Goal: Task Accomplishment & Management: Complete application form

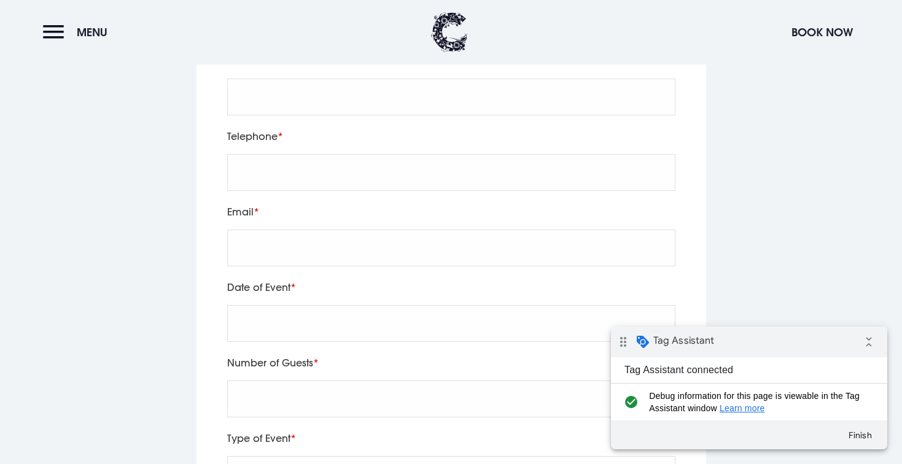
click at [445, 133] on div "Telephone" at bounding box center [451, 166] width 457 height 76
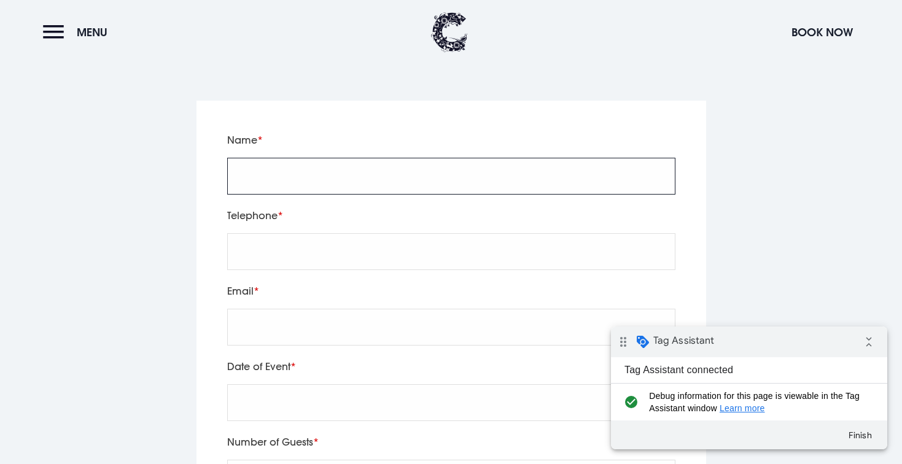
click at [372, 160] on input "Name" at bounding box center [451, 176] width 448 height 37
type input "test"
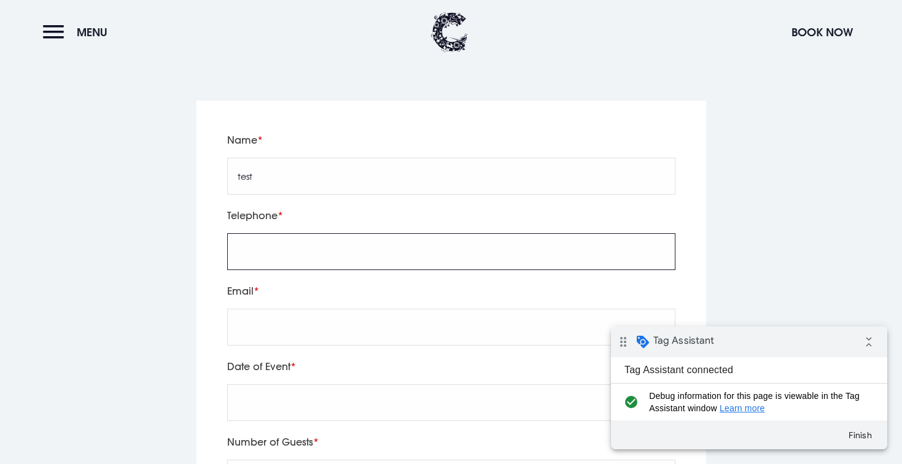
click at [254, 241] on input "tel" at bounding box center [451, 251] width 448 height 37
type input "test"
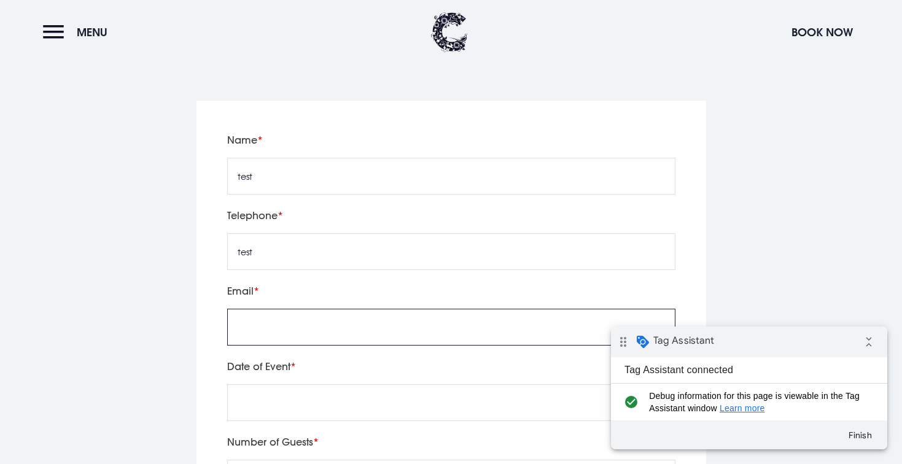
click at [283, 310] on input "Email" at bounding box center [451, 327] width 448 height 37
drag, startPoint x: 257, startPoint y: 307, endPoint x: 196, endPoint y: 307, distance: 60.8
click at [197, 307] on div "Leave this field blank Name test Telephone test Email t@eyekiller.com Date of E…" at bounding box center [452, 464] width 510 height 727
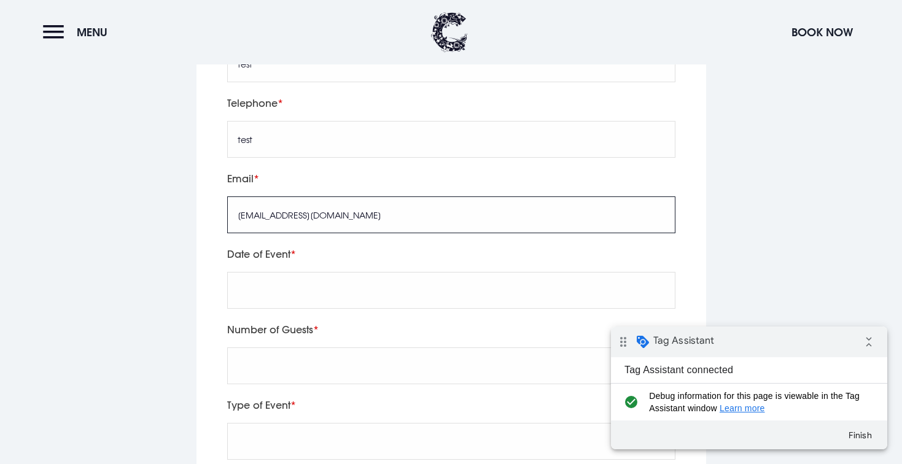
type input "[EMAIL_ADDRESS][DOMAIN_NAME]"
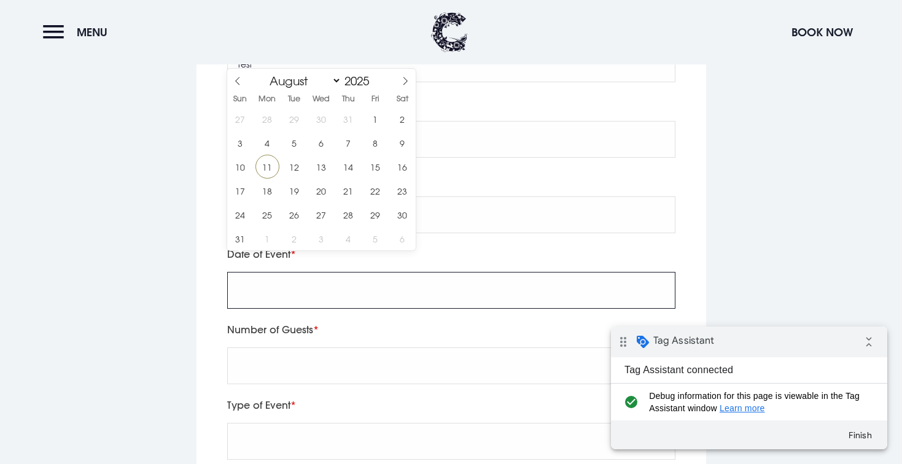
click at [364, 272] on input "text" at bounding box center [451, 290] width 448 height 37
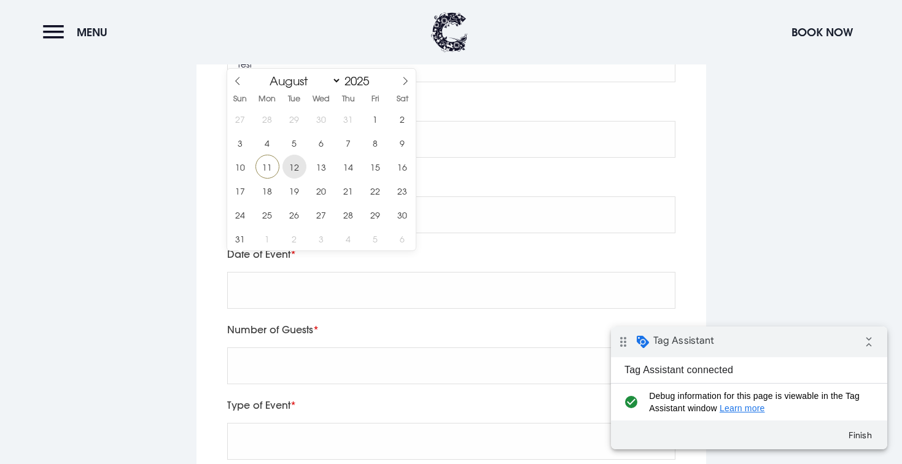
click at [295, 171] on span "12" at bounding box center [295, 167] width 24 height 24
type input "[DATE]"
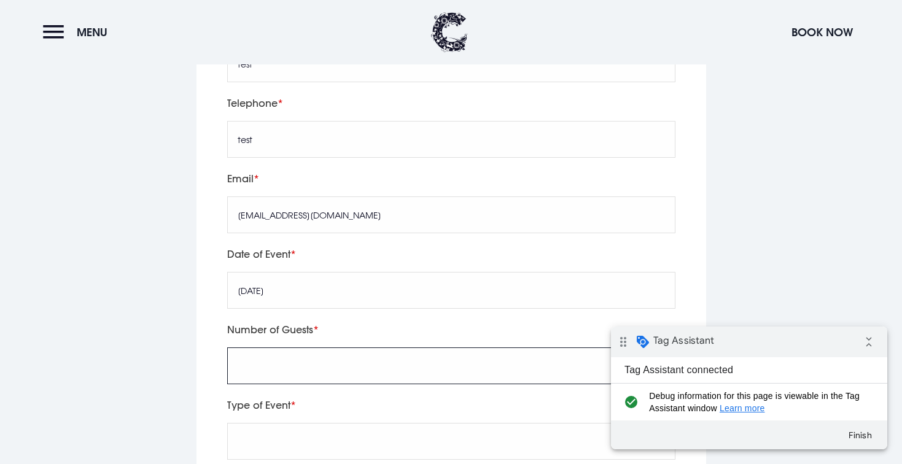
click at [290, 348] on input "Number of Guests" at bounding box center [451, 366] width 448 height 37
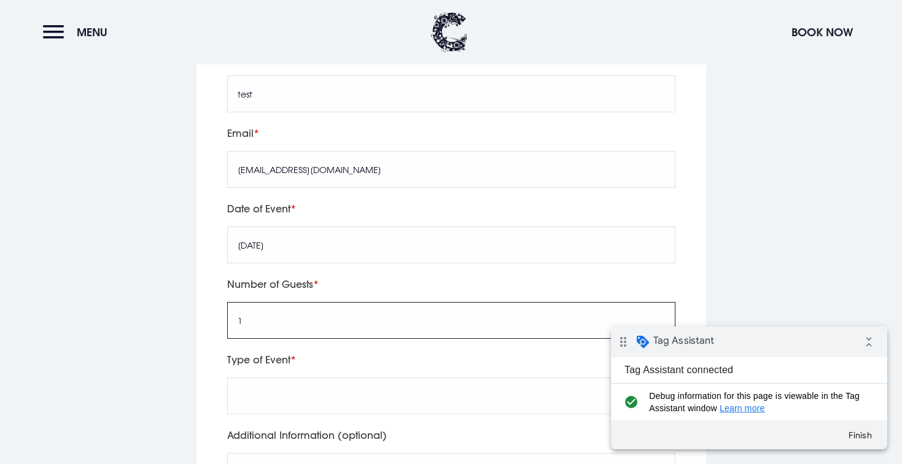
scroll to position [4274, 0]
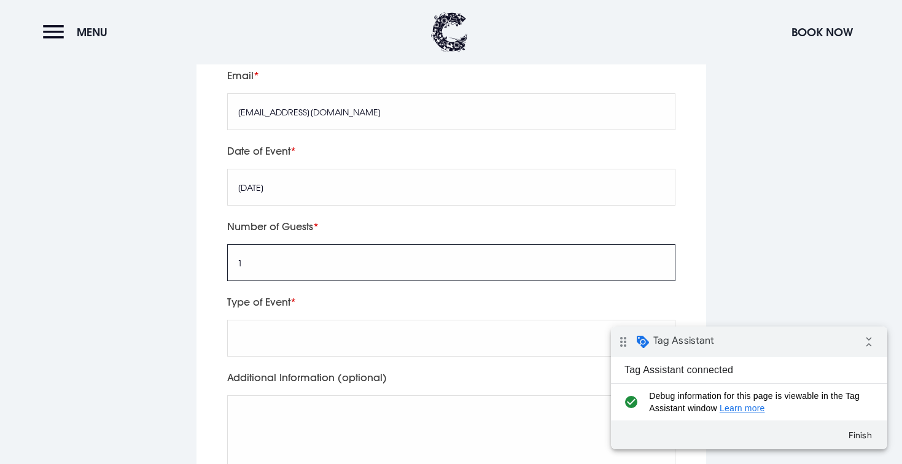
type input "1"
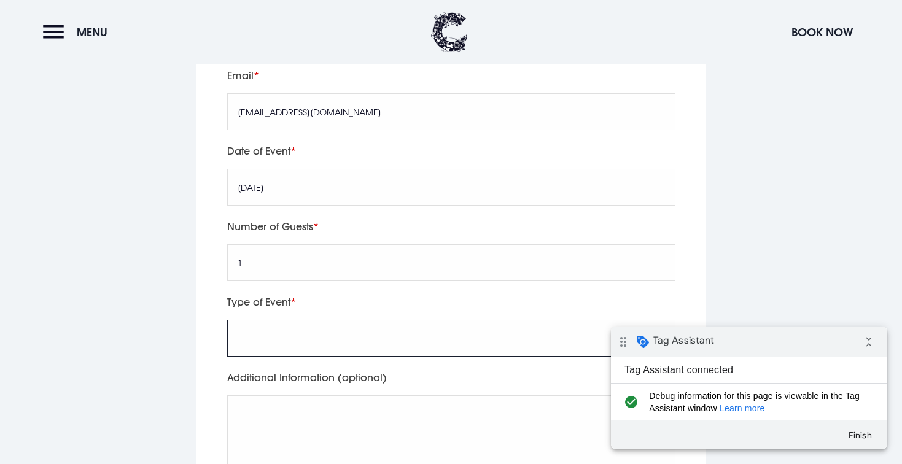
click at [314, 320] on input "Type of Event" at bounding box center [451, 338] width 448 height 37
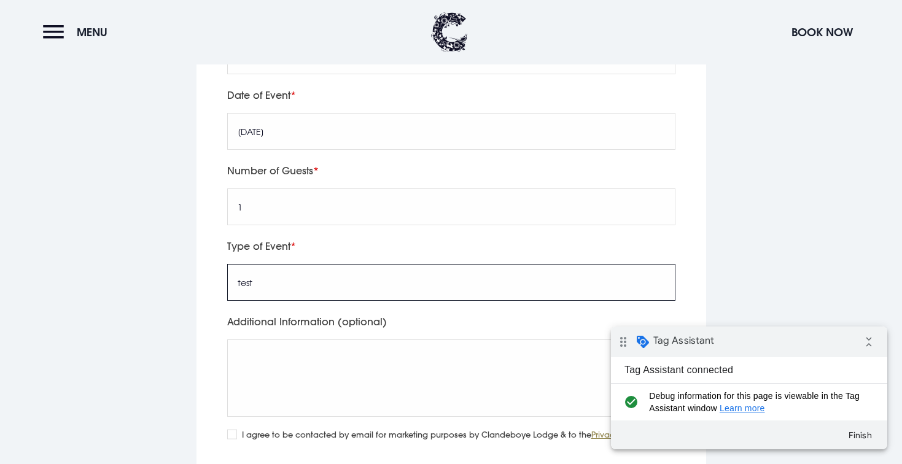
scroll to position [4394, 0]
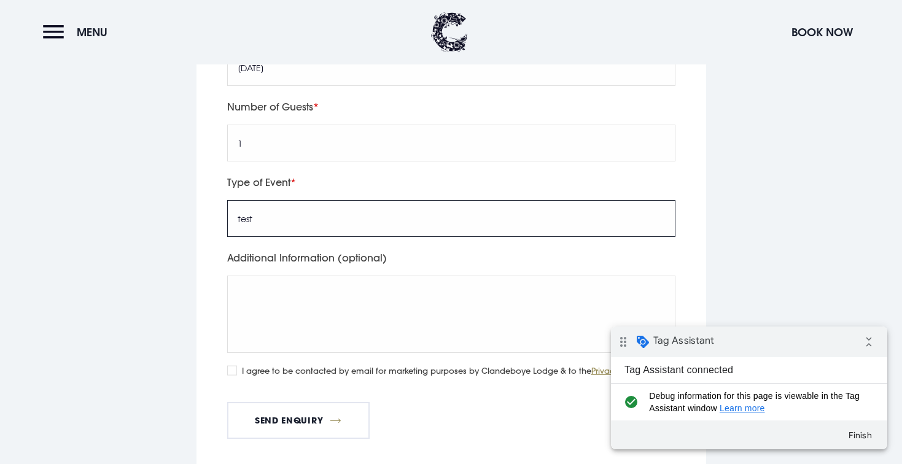
type input "test"
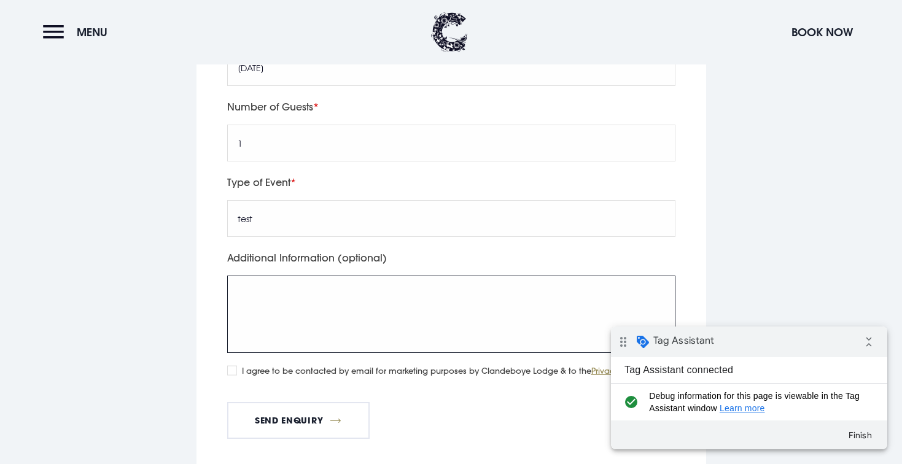
click at [345, 322] on textarea "Additional Information (optional)" at bounding box center [451, 314] width 448 height 77
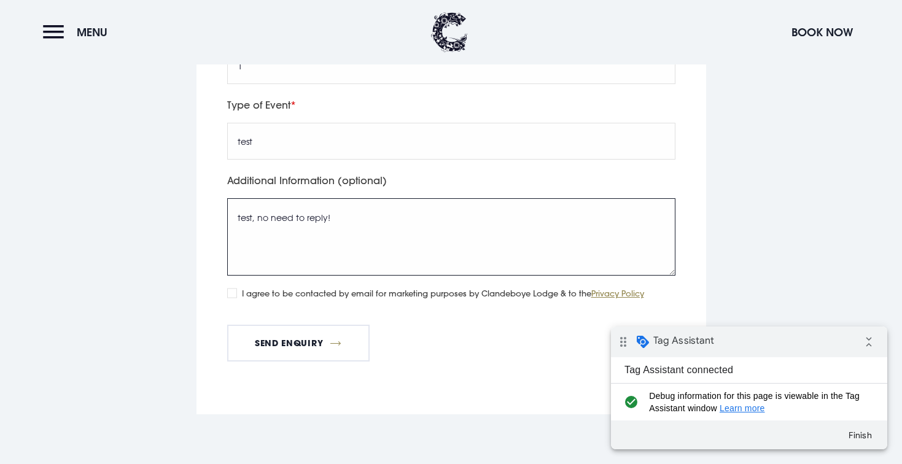
scroll to position [4509, 0]
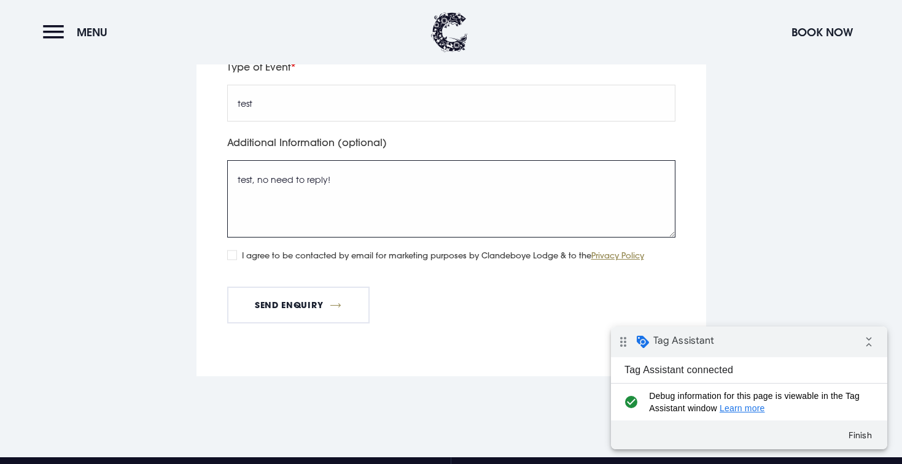
type textarea "test, no need to reply!"
click at [235, 251] on input "I agree to be contacted by email for marketing purposes by Clandeboye Lodge & t…" at bounding box center [232, 256] width 10 height 10
checkbox input "true"
click at [311, 287] on button "Send Enquiry" at bounding box center [298, 305] width 143 height 37
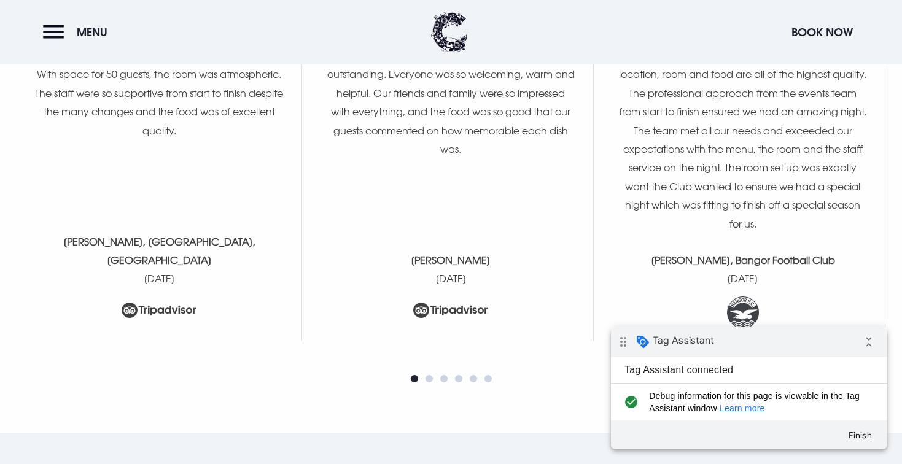
scroll to position [3843, 0]
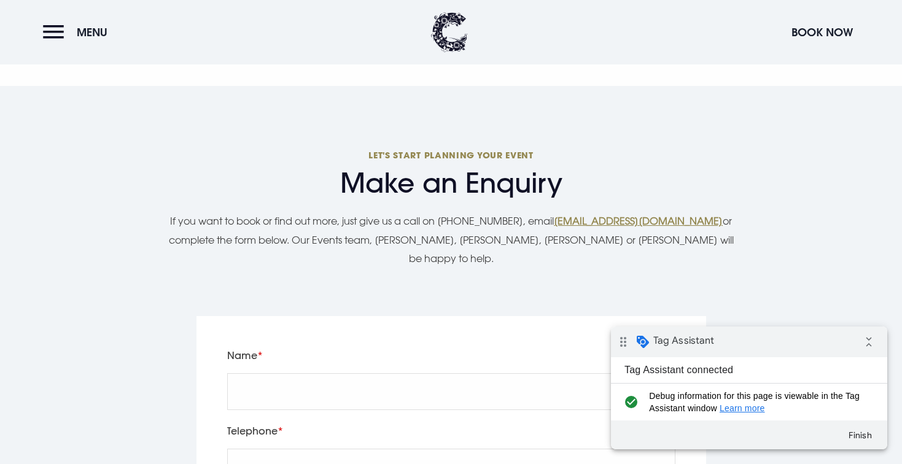
click at [63, 49] on header "Menu Book Now" at bounding box center [451, 32] width 902 height 64
click at [55, 27] on button "Menu" at bounding box center [78, 32] width 71 height 26
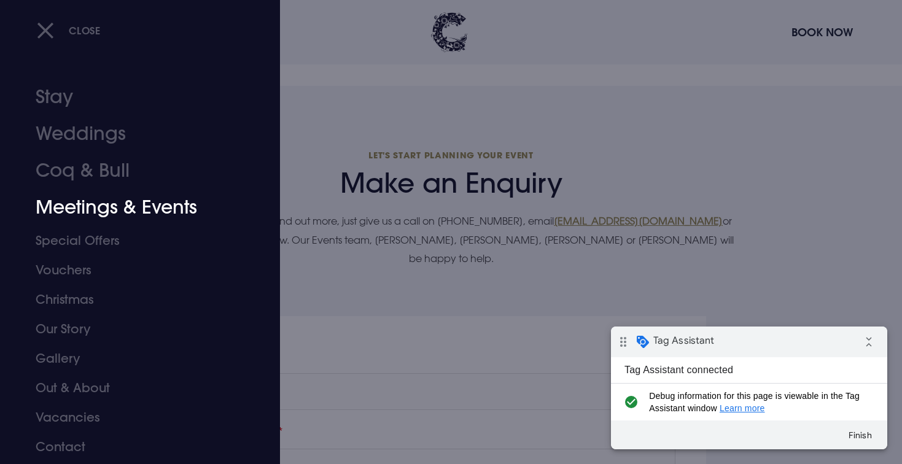
click at [149, 214] on link "Meetings & Events" at bounding box center [133, 207] width 194 height 37
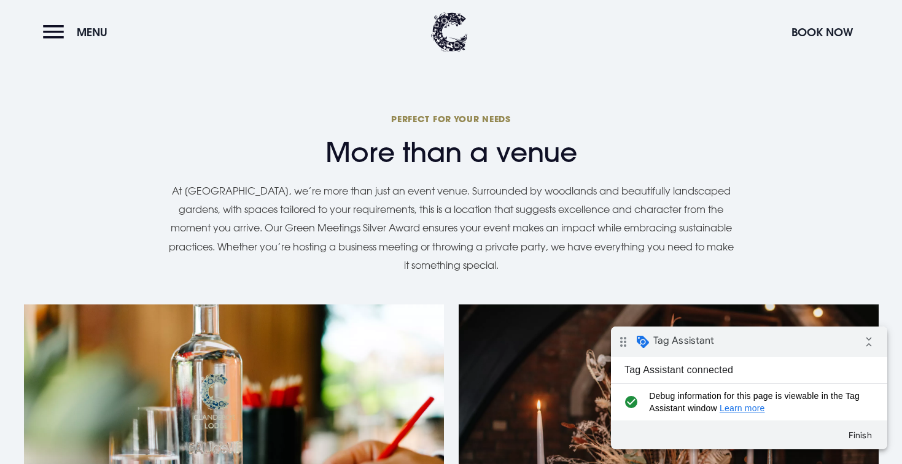
scroll to position [994, 0]
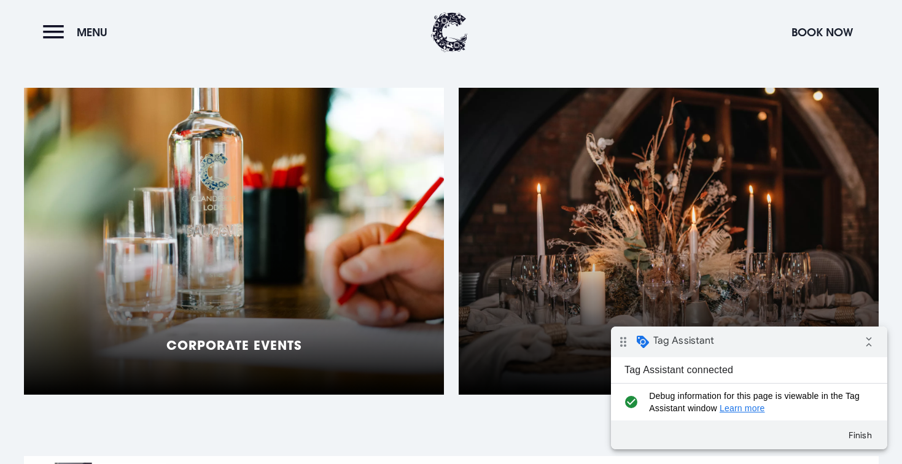
click at [282, 209] on div "Corporate Events" at bounding box center [234, 241] width 420 height 307
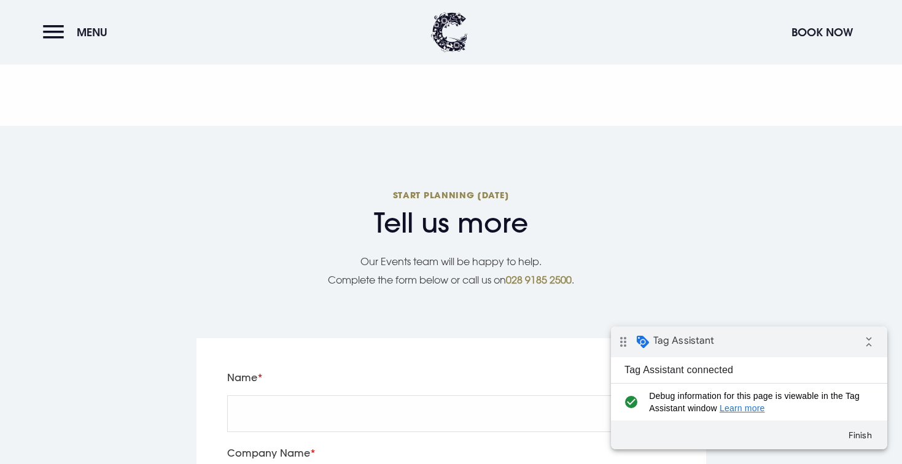
scroll to position [2513, 0]
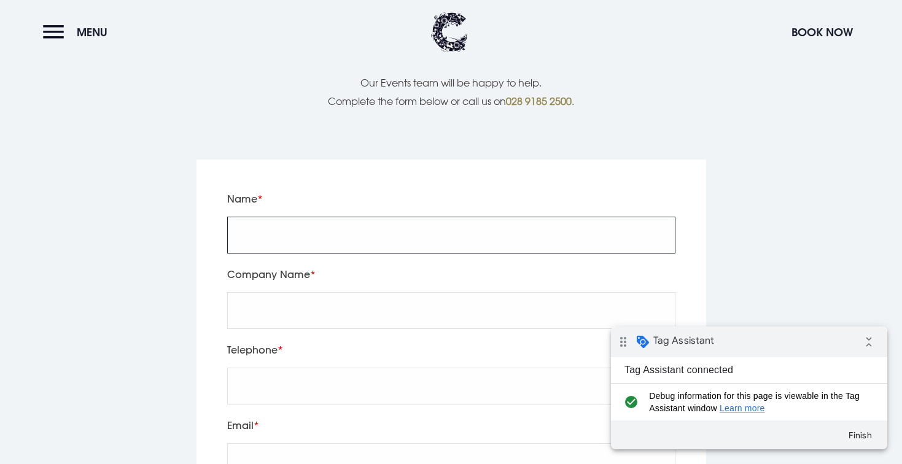
click at [517, 217] on input "Name" at bounding box center [451, 235] width 448 height 37
type input "test"
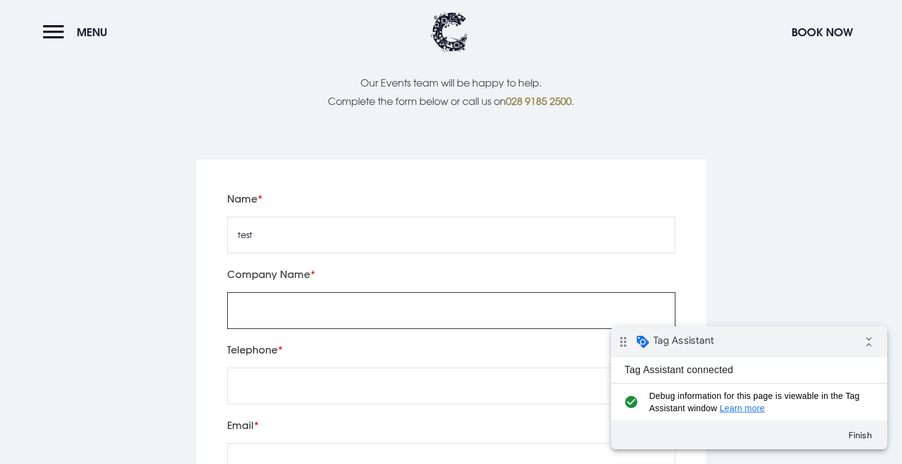
click at [279, 292] on input "Company Name" at bounding box center [451, 310] width 448 height 37
type input "test"
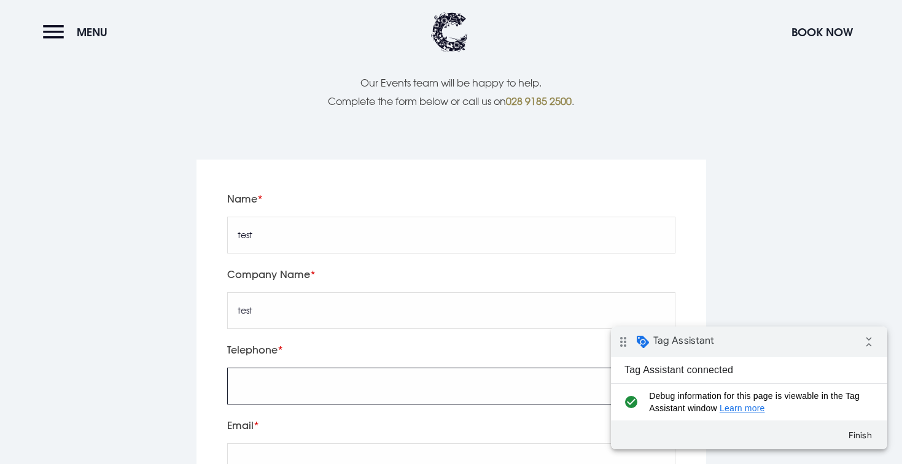
click at [250, 368] on input "tel" at bounding box center [451, 386] width 448 height 37
type input "07936646681"
type input "jason@eyekiller.com"
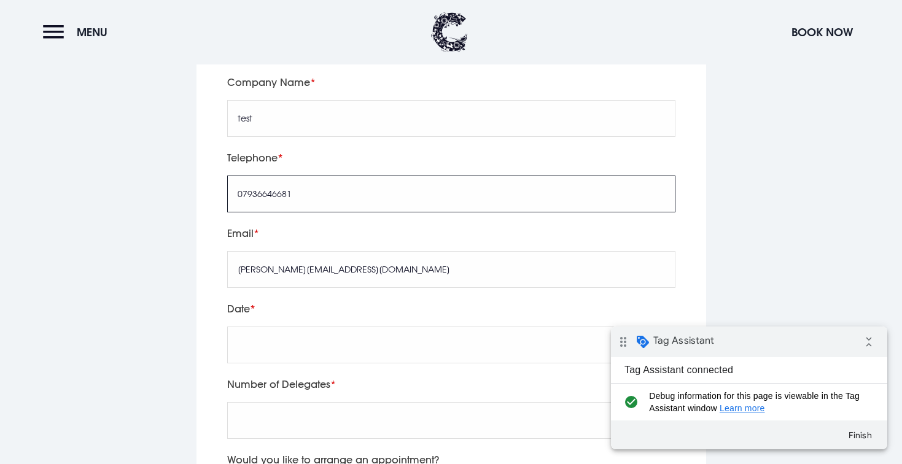
scroll to position [2724, 0]
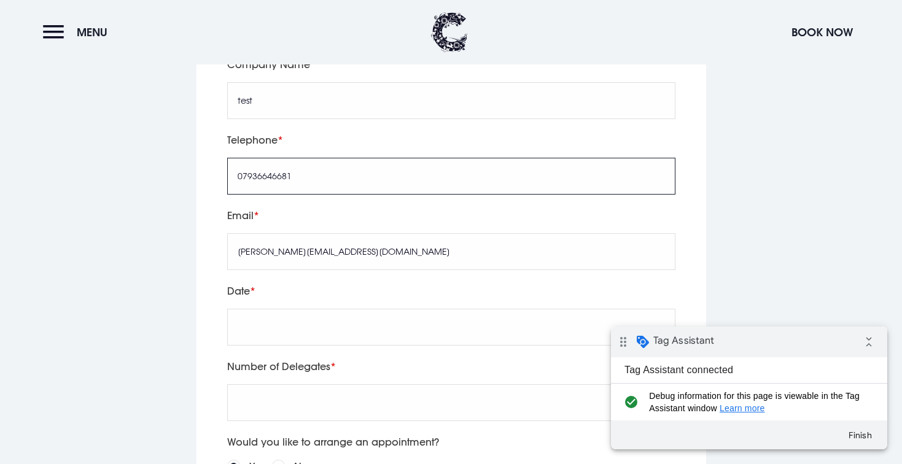
drag, startPoint x: 313, startPoint y: 144, endPoint x: 169, endPoint y: 144, distance: 144.3
click at [169, 144] on div "Leave this field blank Name test Company Name test Telephone 07936646681 Email …" at bounding box center [451, 350] width 855 height 800
drag, startPoint x: 299, startPoint y: 146, endPoint x: 191, endPoint y: 147, distance: 107.5
click at [191, 147] on div "Leave this field blank Name test Company Name test Telephone 07936646681 Email …" at bounding box center [451, 350] width 855 height 800
type input "test"
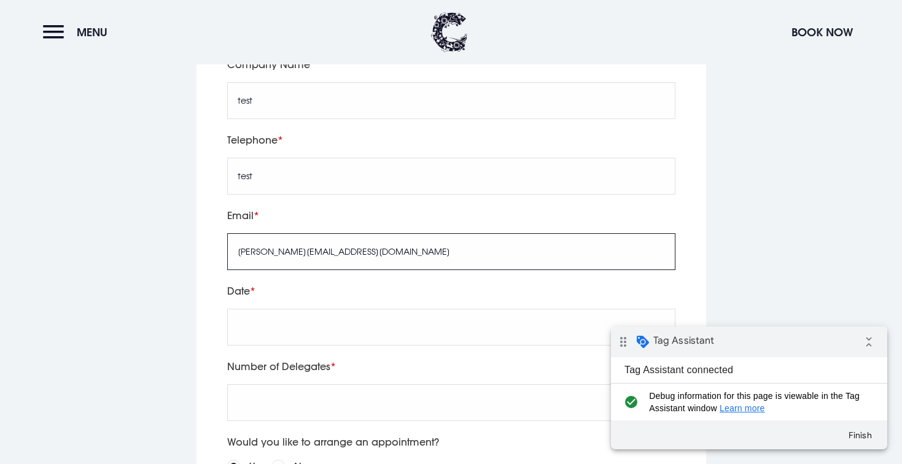
drag, startPoint x: 258, startPoint y: 227, endPoint x: 204, endPoint y: 227, distance: 54.1
click at [205, 227] on div "Leave this field blank Name test Company Name test Telephone test Email jason@e…" at bounding box center [452, 340] width 510 height 781
type input "test@eyekiller.com"
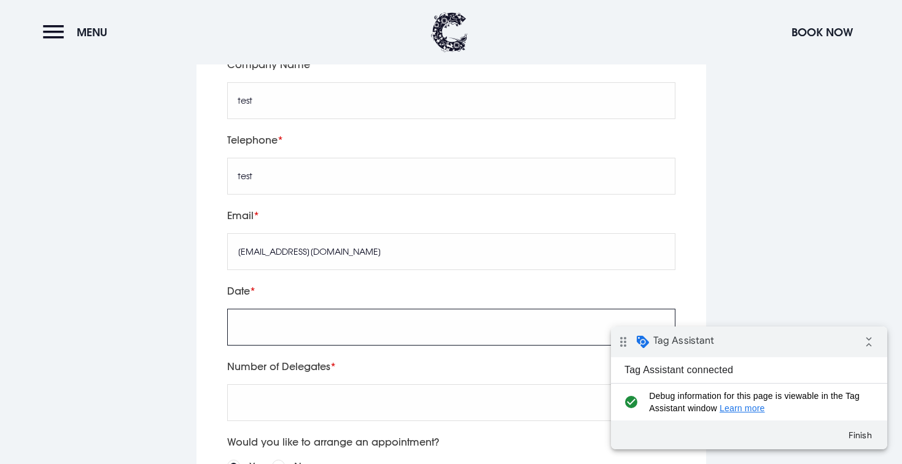
click at [287, 309] on input "text" at bounding box center [451, 327] width 448 height 37
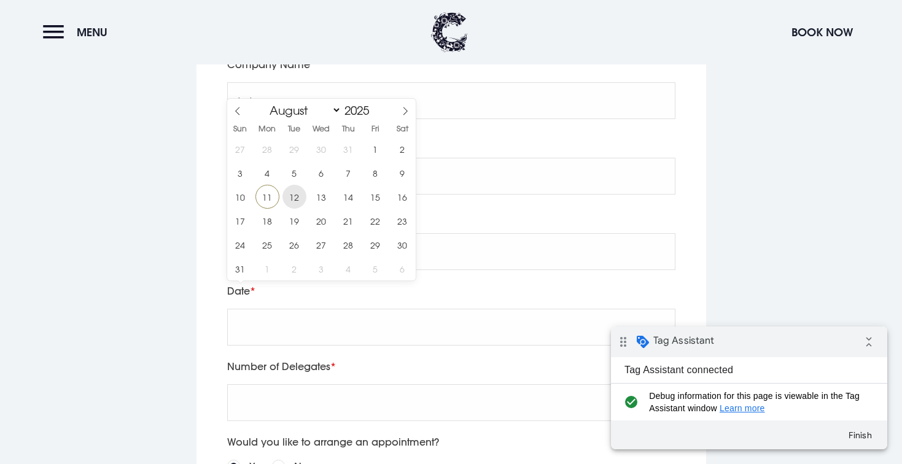
click at [293, 193] on span "12" at bounding box center [295, 197] width 24 height 24
type input "[DATE]"
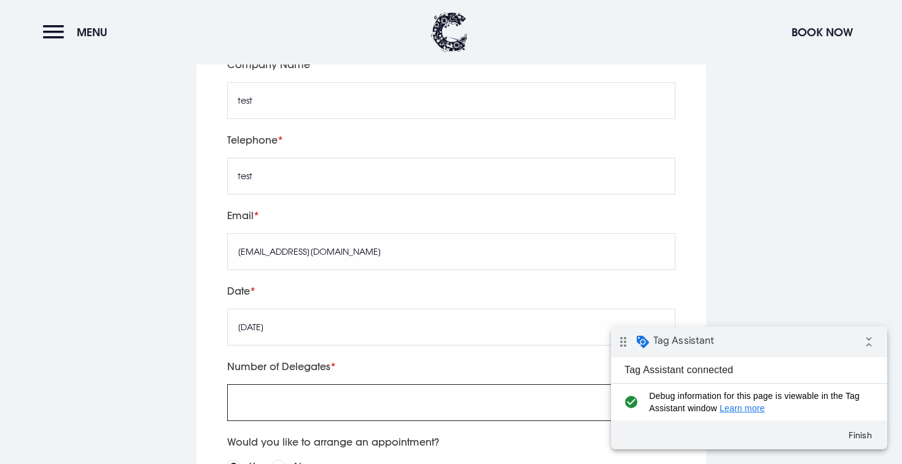
click at [292, 385] on input "Number of Delegates" at bounding box center [451, 403] width 448 height 37
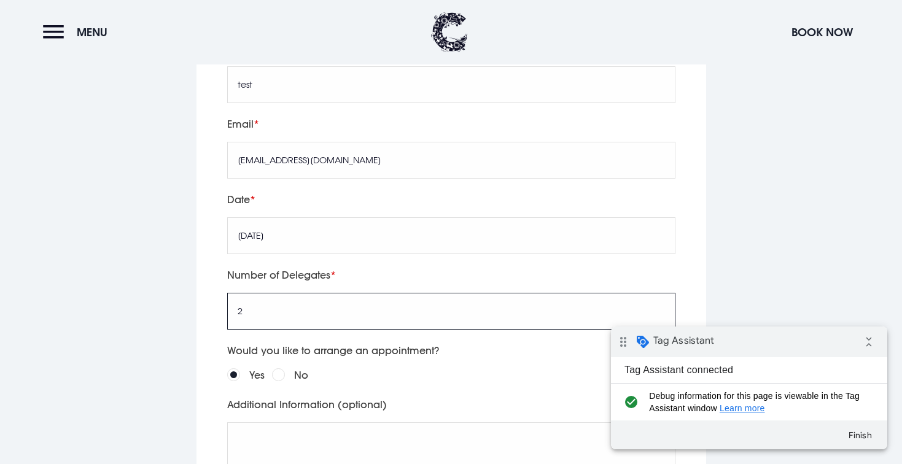
scroll to position [2928, 0]
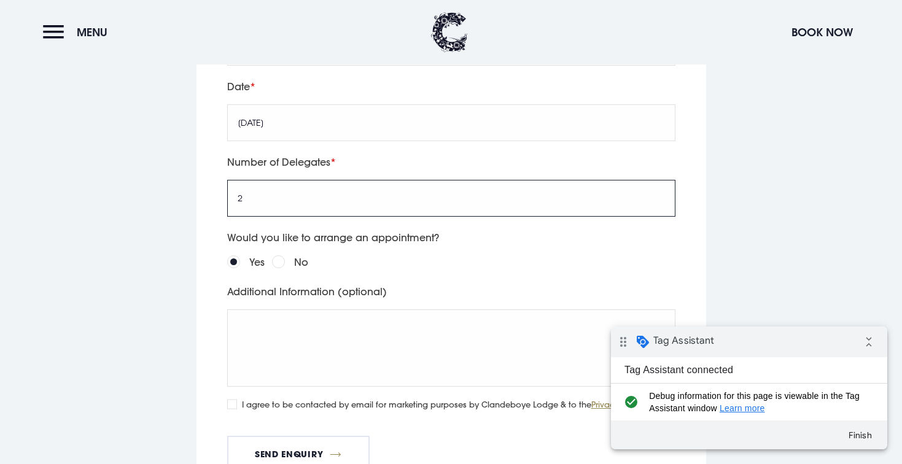
type input "2"
click at [313, 315] on textarea "t" at bounding box center [451, 348] width 448 height 77
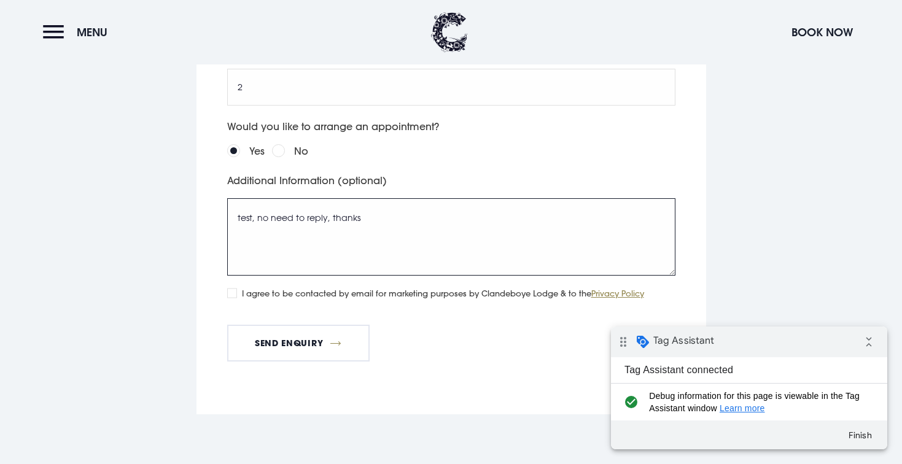
scroll to position [3083, 0]
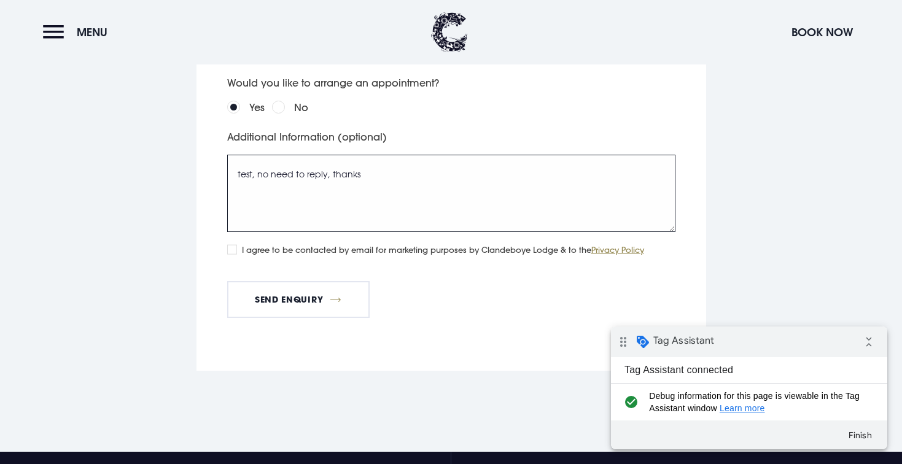
type textarea "test, no need to reply, thanks"
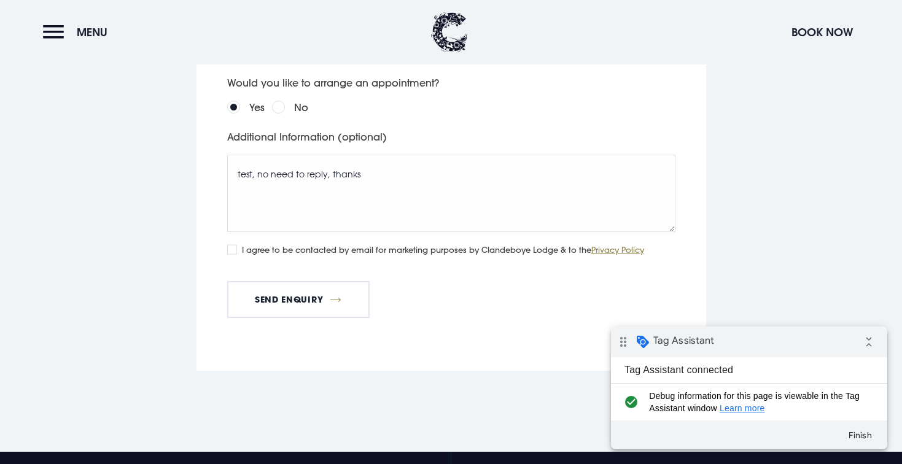
click at [234, 244] on input "I agree to be contacted by email for marketing purposes by Clandeboye Lodge & t…" at bounding box center [232, 249] width 10 height 10
checkbox input "true"
click at [318, 281] on button "Send Enquiry" at bounding box center [298, 299] width 143 height 37
